Goal: Information Seeking & Learning: Learn about a topic

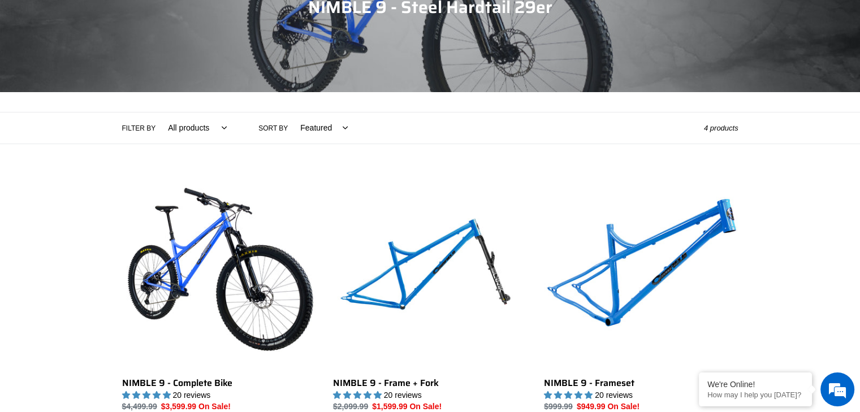
scroll to position [158, 0]
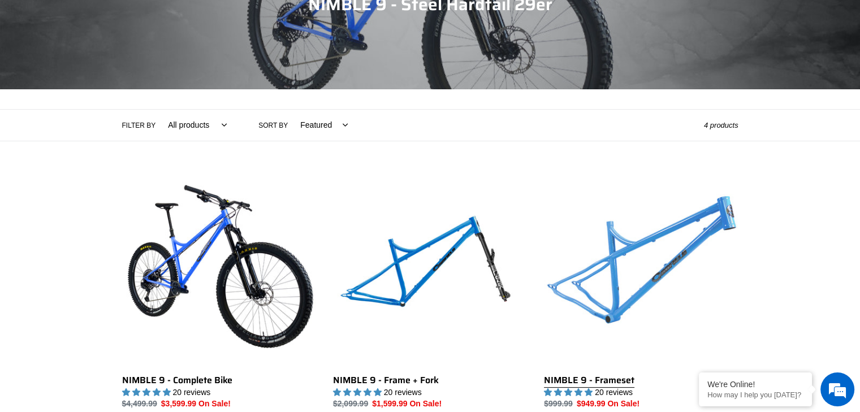
click at [650, 271] on link "NIMBLE 9 - Frameset" at bounding box center [641, 291] width 194 height 238
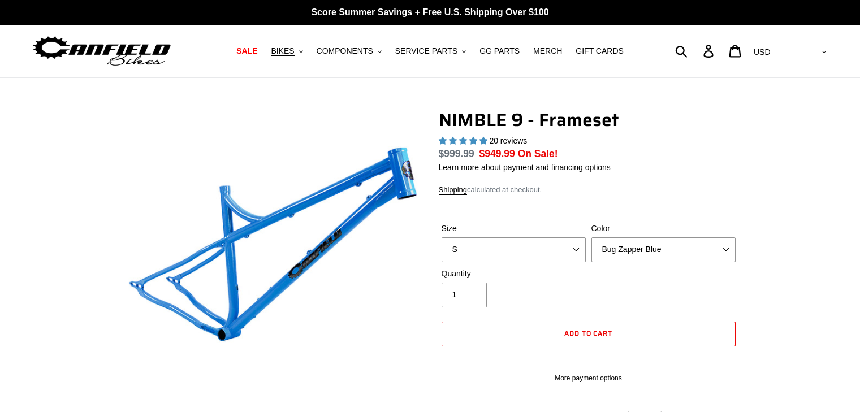
select select "highest-rating"
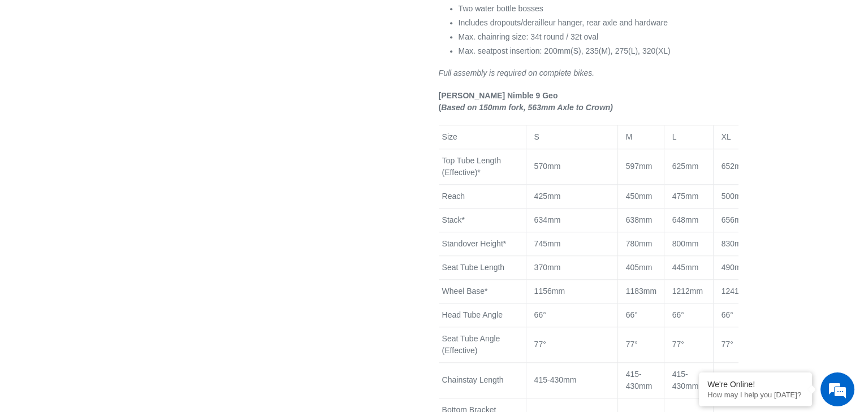
scroll to position [0, 1]
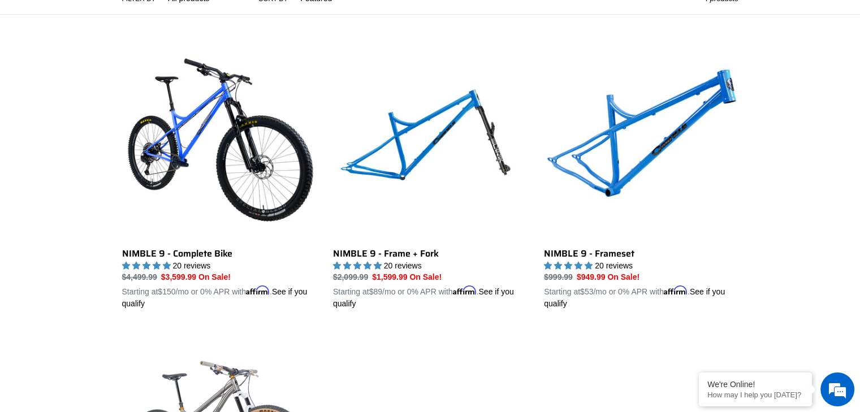
scroll to position [291, 0]
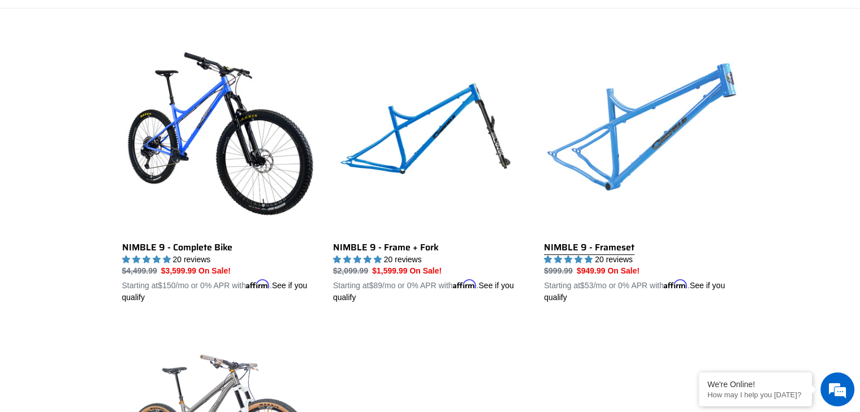
click at [667, 177] on link "NIMBLE 9 - Frameset" at bounding box center [641, 172] width 194 height 265
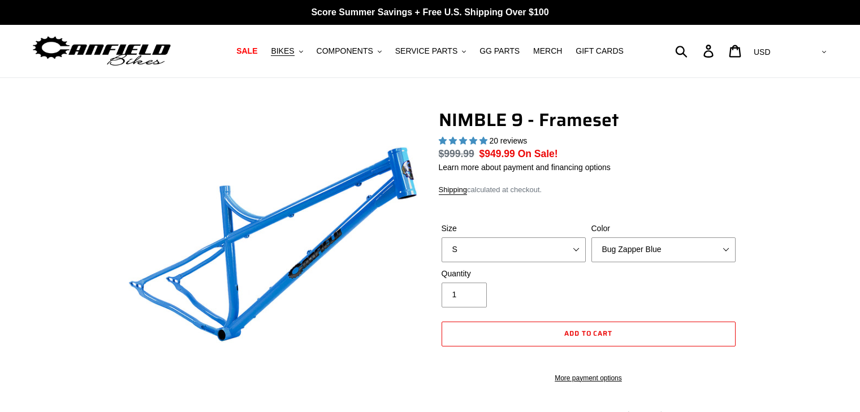
select select "highest-rating"
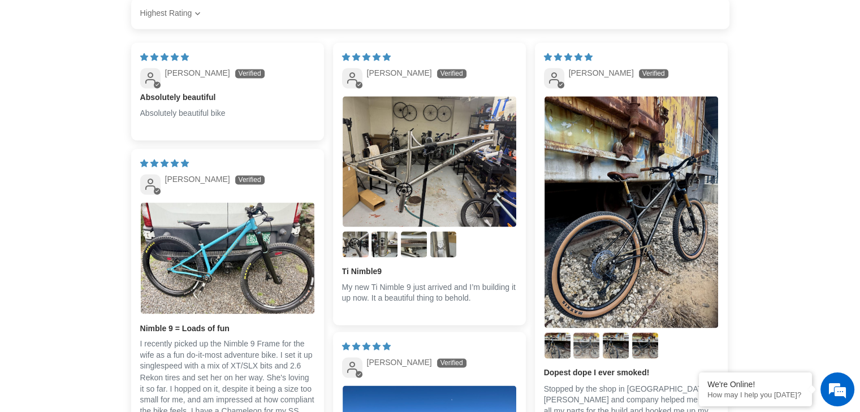
click at [588, 353] on img "Link to user picture 3" at bounding box center [586, 345] width 26 height 26
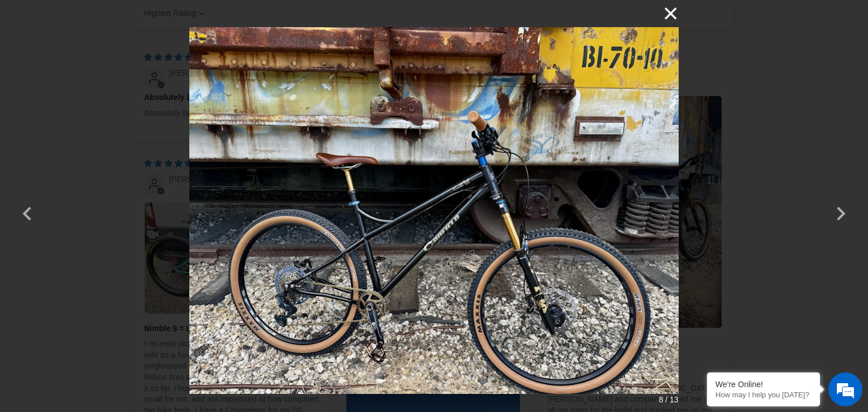
click at [676, 13] on button "×" at bounding box center [665, 13] width 27 height 27
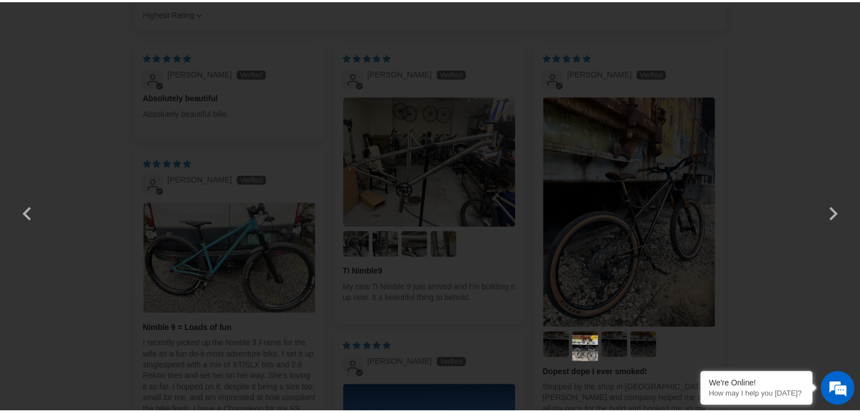
scroll to position [1774, 0]
